Goal: Task Accomplishment & Management: Use online tool/utility

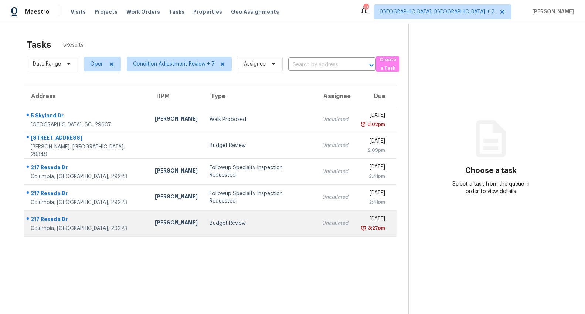
click at [204, 217] on td "Budget Review" at bounding box center [260, 223] width 112 height 26
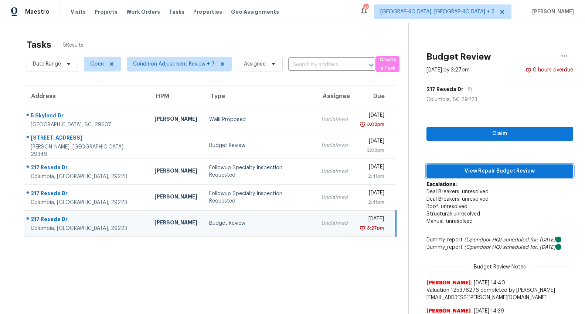
click at [471, 168] on span "View Repair Budget Review" at bounding box center [500, 170] width 135 height 9
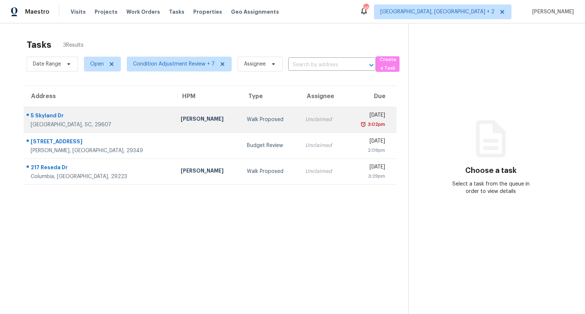
click at [241, 114] on td "Walk Proposed" at bounding box center [270, 120] width 58 height 26
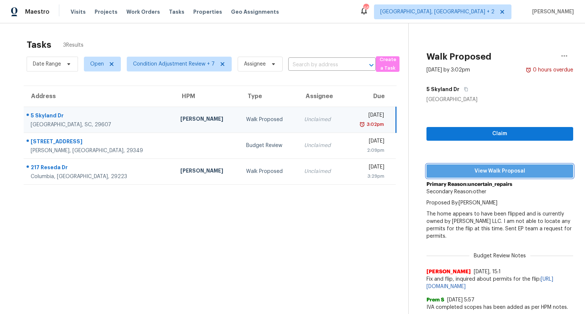
click at [457, 167] on span "View Walk Proposal" at bounding box center [500, 170] width 135 height 9
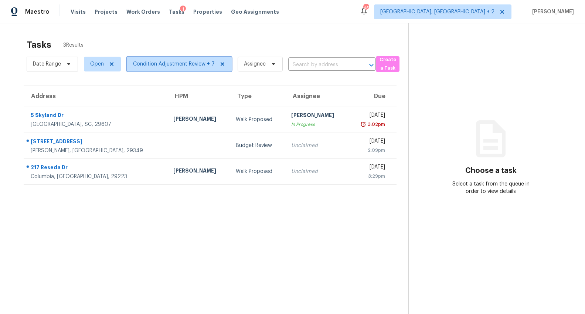
click at [180, 67] on span "Condition Adjustment Review + 7" at bounding box center [174, 63] width 82 height 7
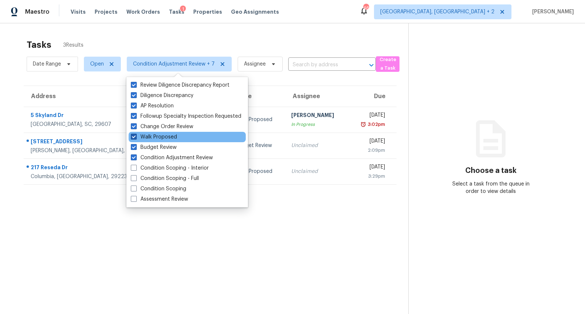
click at [134, 135] on span at bounding box center [134, 136] width 6 height 6
click at [134, 135] on input "Walk Proposed" at bounding box center [133, 135] width 5 height 5
checkbox input "false"
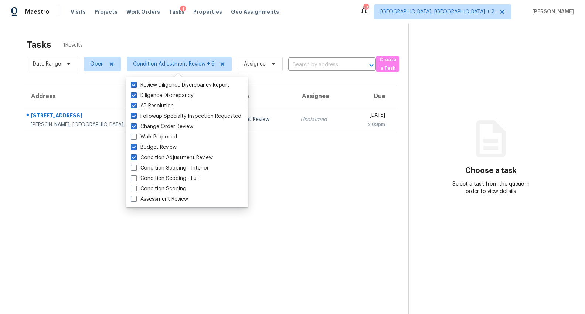
click at [323, 245] on section "Tasks 1 Results Date Range Open Condition Adjustment Review + 6 Assignee ​ Crea…" at bounding box center [210, 186] width 397 height 302
